Goal: Information Seeking & Learning: Learn about a topic

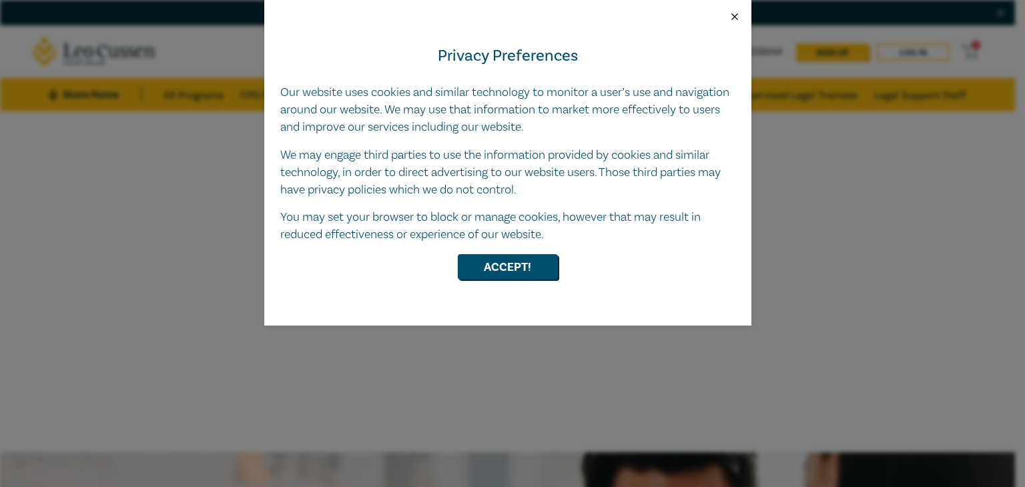
click at [730, 16] on button "Close" at bounding box center [734, 17] width 12 height 12
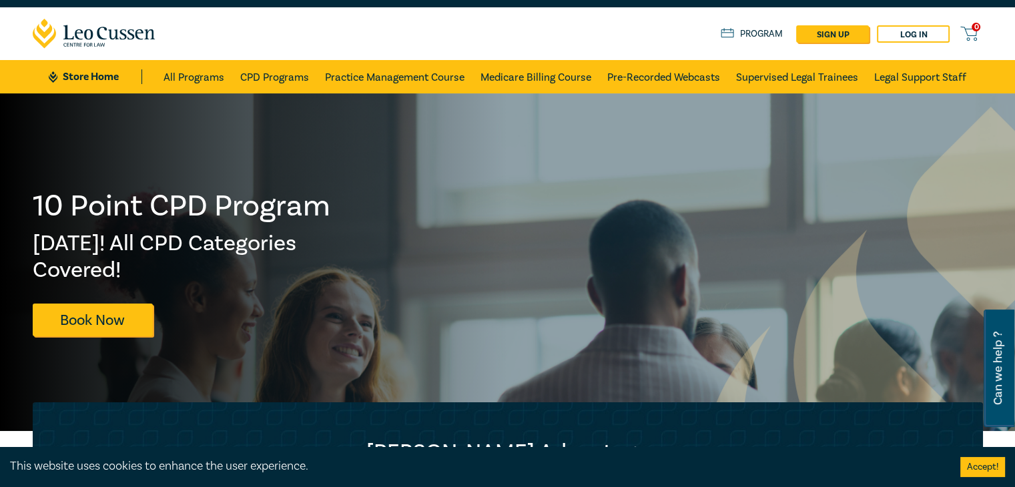
scroll to position [16, 0]
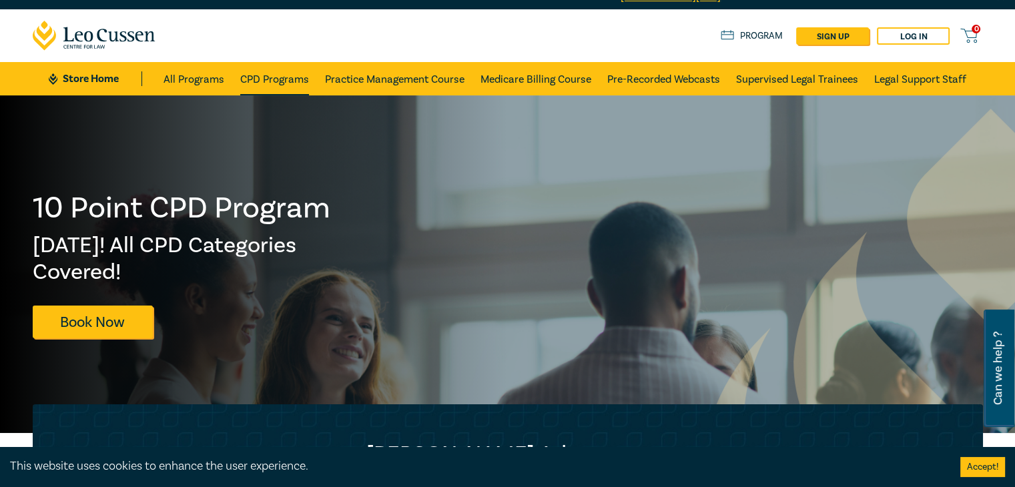
click at [264, 81] on link "CPD Programs" at bounding box center [274, 78] width 69 height 33
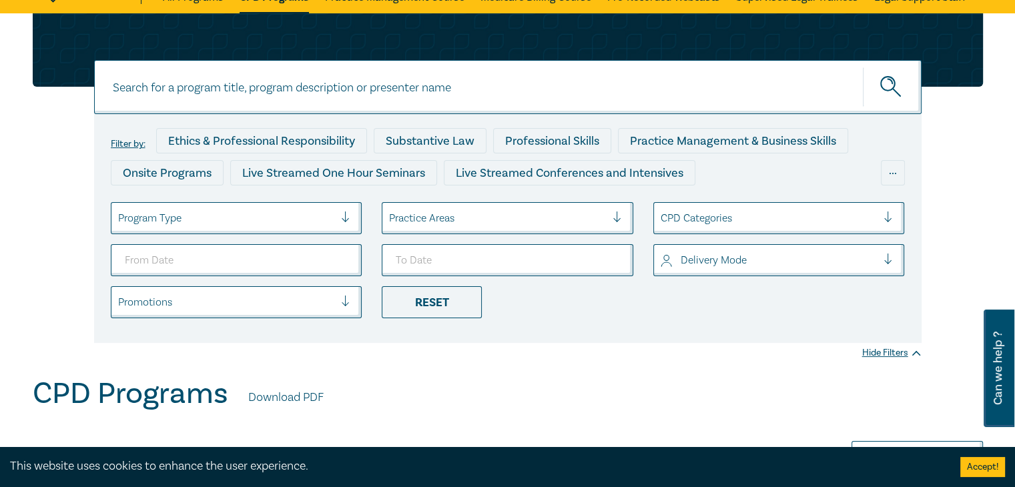
scroll to position [128, 0]
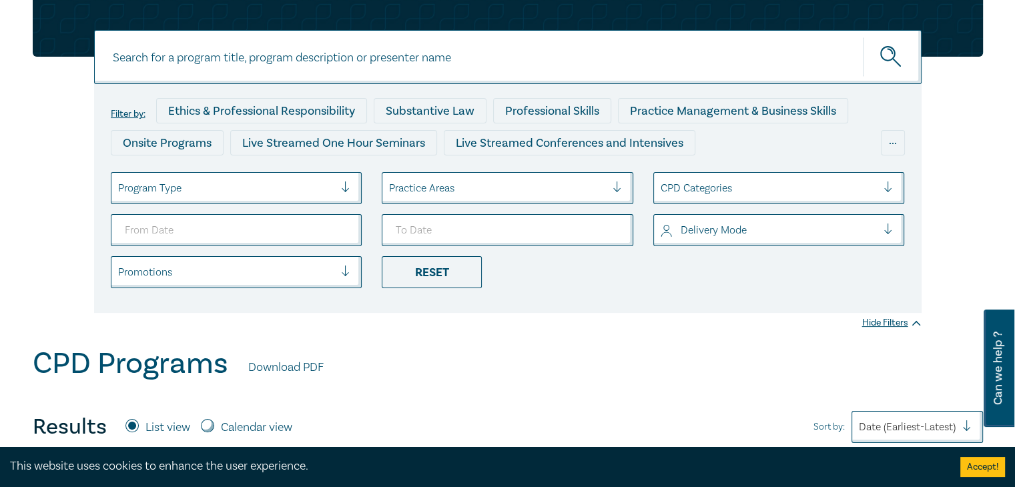
click at [458, 49] on input at bounding box center [507, 57] width 827 height 54
click at [863, 37] on button "submit" at bounding box center [892, 57] width 59 height 41
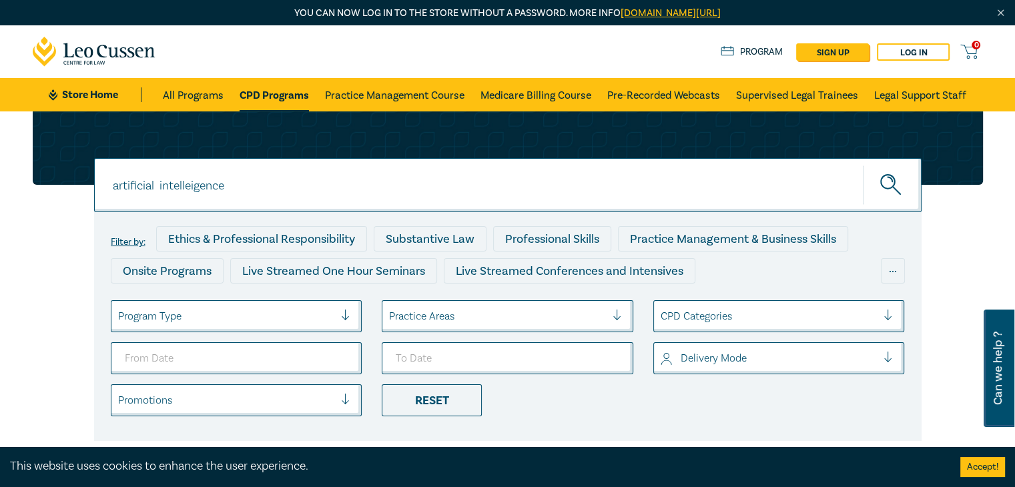
click at [863, 165] on button "submit" at bounding box center [892, 185] width 59 height 41
click at [877, 193] on button "submit" at bounding box center [892, 185] width 59 height 41
click at [431, 192] on input "artificial intelleigence" at bounding box center [507, 185] width 827 height 54
type input "a"
click at [863, 165] on button "submit" at bounding box center [892, 185] width 59 height 41
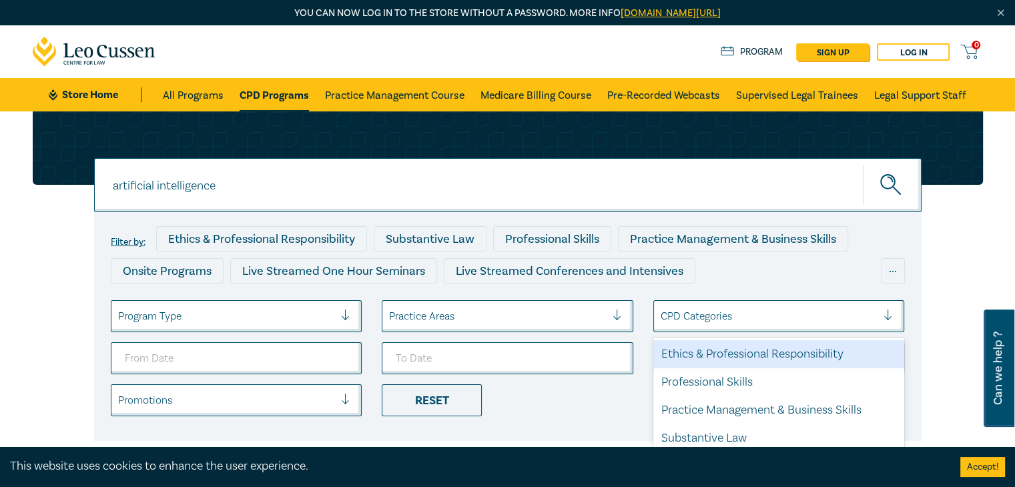
click at [698, 317] on div at bounding box center [768, 316] width 217 height 17
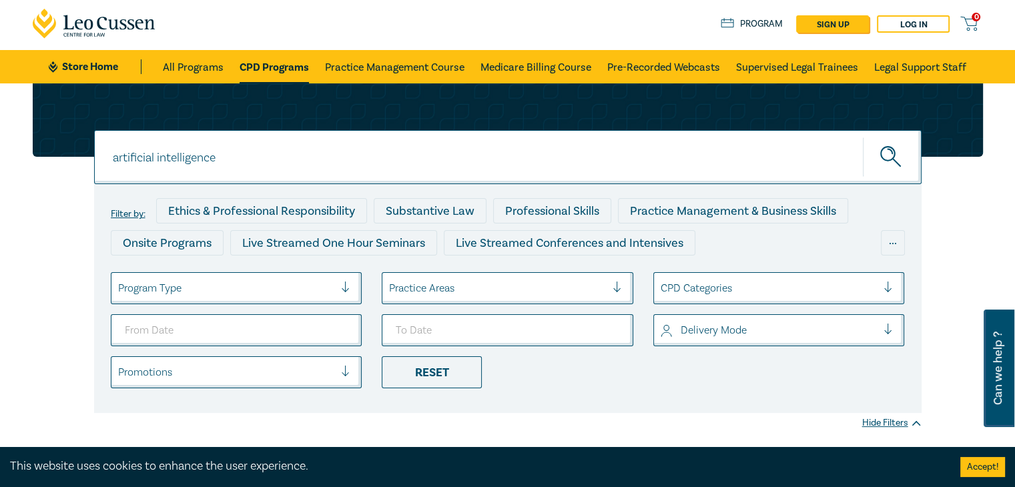
scroll to position [29, 0]
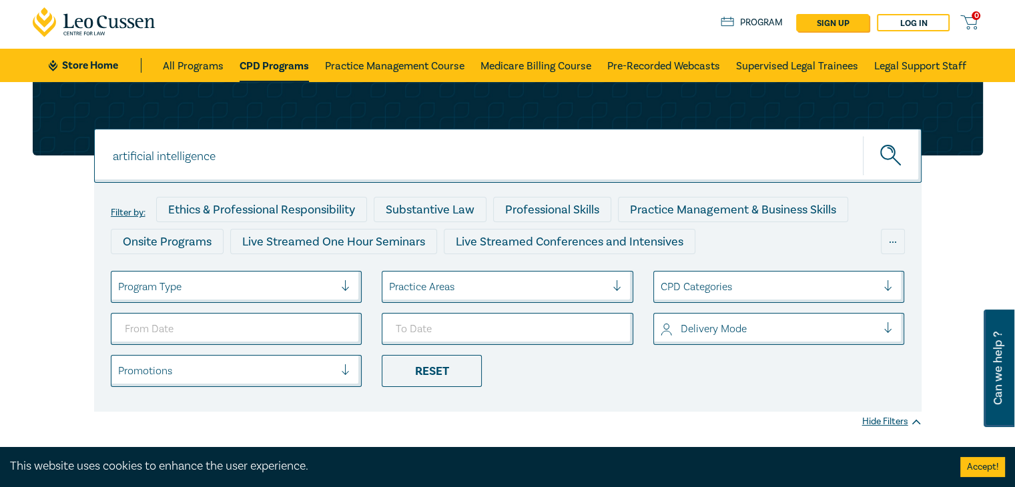
click at [394, 179] on input "artificial intelligence" at bounding box center [507, 156] width 827 height 54
type input "a"
type input "AI"
click at [863, 135] on button "submit" at bounding box center [892, 155] width 59 height 41
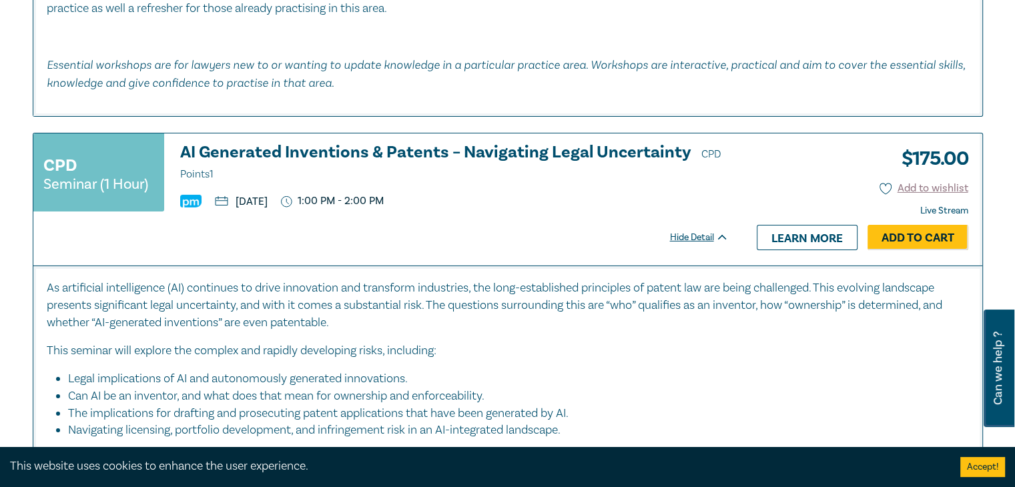
scroll to position [4424, 0]
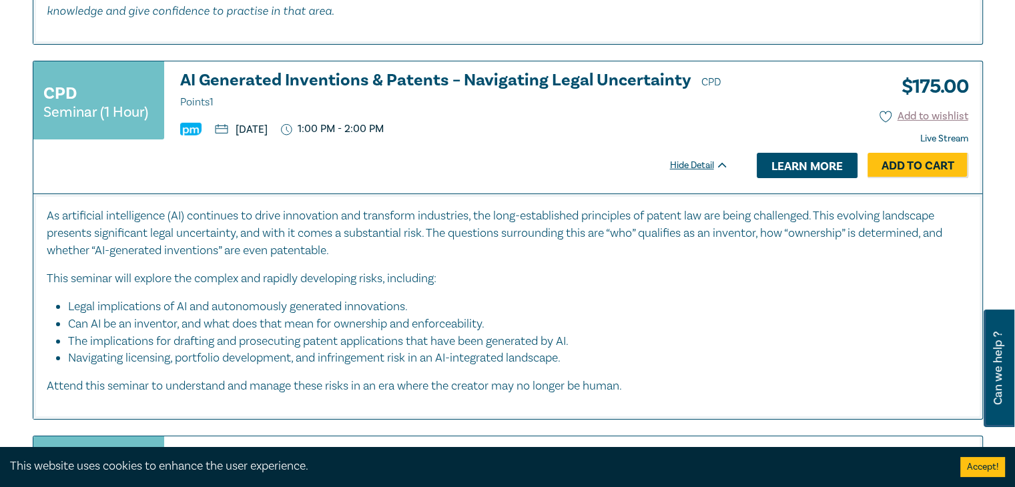
click at [779, 153] on link "Learn more" at bounding box center [807, 165] width 101 height 25
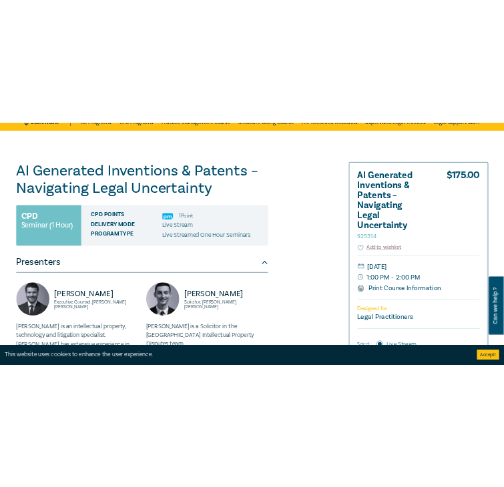
scroll to position [7, 0]
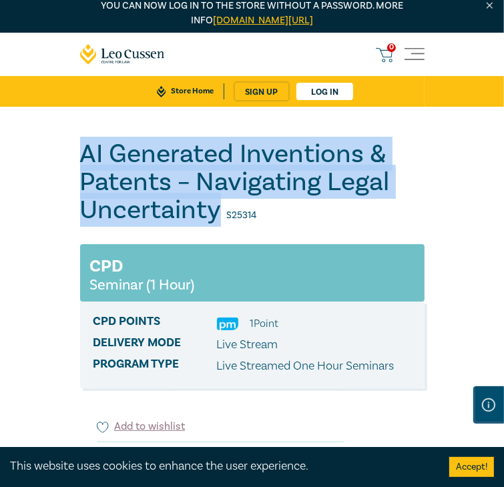
drag, startPoint x: 25, startPoint y: 195, endPoint x: 191, endPoint y: 268, distance: 180.7
click at [191, 224] on h1 "AI Generated Inventions & Patents – Navigating Legal Uncertainty S25314" at bounding box center [252, 182] width 344 height 84
copy h1 "AI Generated Inventions & Patents – Navigating Legal Uncertainty"
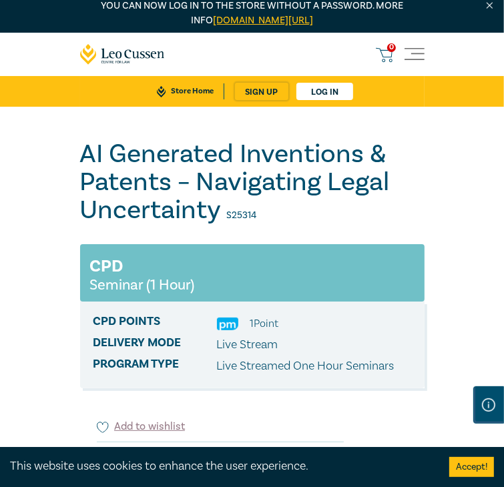
click at [266, 63] on div "0 $ NaN Store Home About us Program sign up Log in 0" at bounding box center [252, 70] width 360 height 74
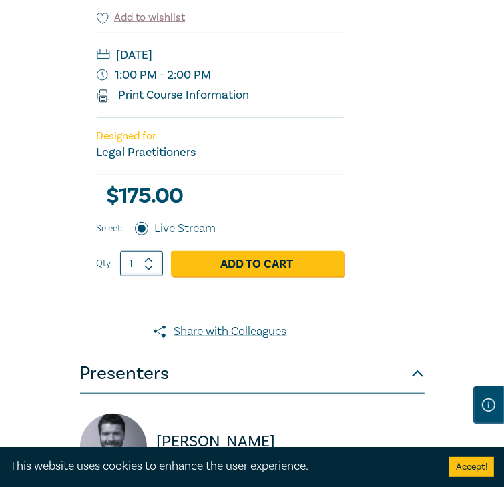
scroll to position [407, 0]
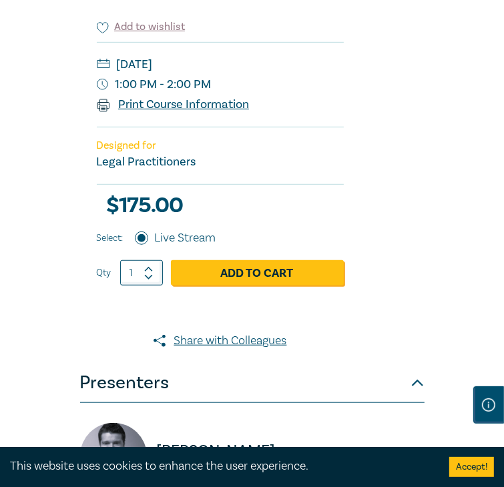
click at [171, 112] on link "Print Course Information" at bounding box center [173, 104] width 153 height 15
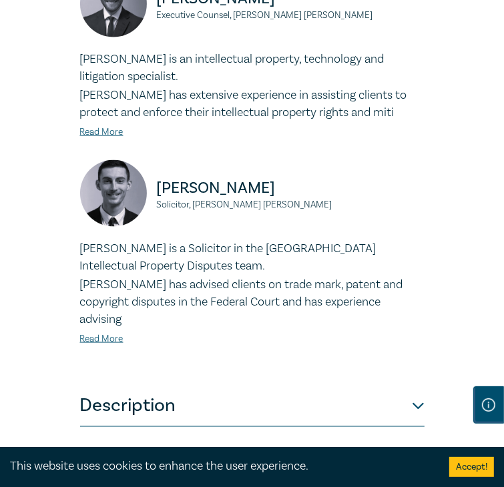
scroll to position [835, 0]
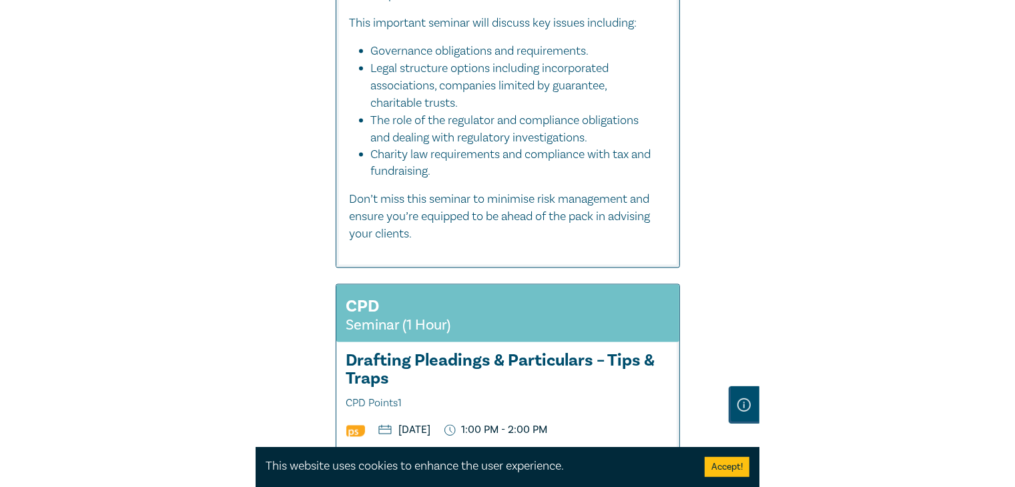
scroll to position [7181, 0]
